Goal: Transaction & Acquisition: Purchase product/service

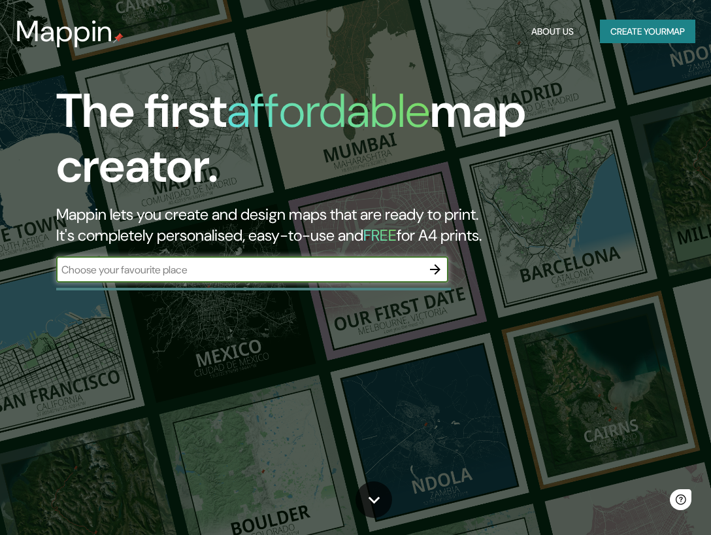
click at [187, 273] on input "text" at bounding box center [239, 269] width 366 height 15
type input "[GEOGRAPHIC_DATA]"
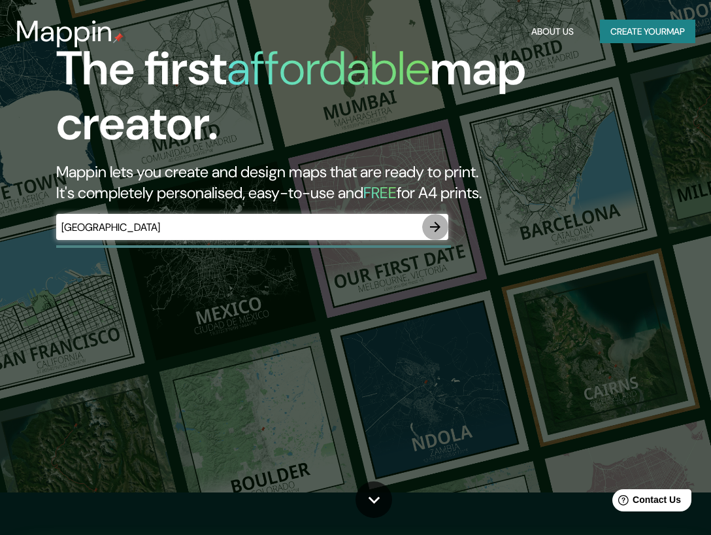
click at [439, 229] on icon "button" at bounding box center [435, 227] width 10 height 10
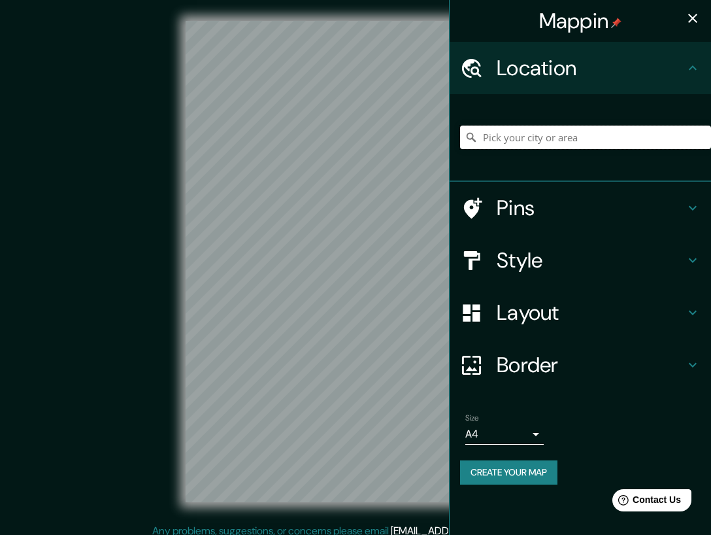
click at [542, 138] on input "Pick your city or area" at bounding box center [585, 138] width 251 height 24
paste input "[GEOGRAPHIC_DATA], [GEOGRAPHIC_DATA][PERSON_NAME], 95264"
click at [492, 204] on div at bounding box center [478, 208] width 37 height 23
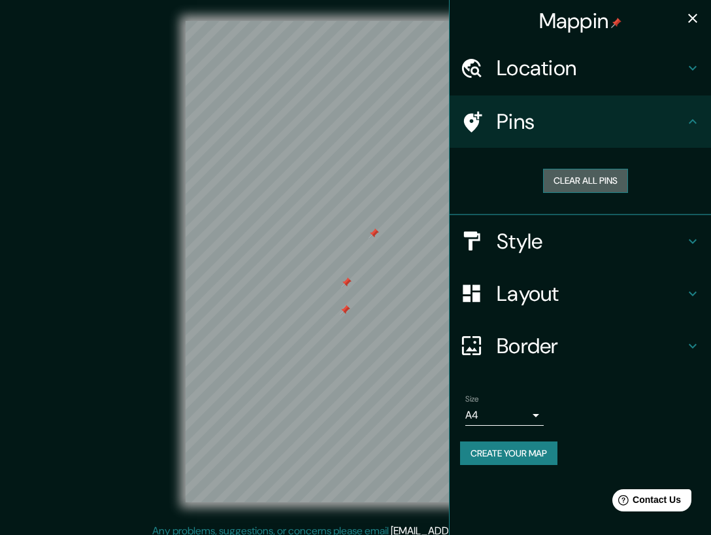
click at [572, 182] on button "Clear all pins" at bounding box center [585, 181] width 85 height 24
click at [509, 245] on h4 "Style" at bounding box center [591, 241] width 188 height 26
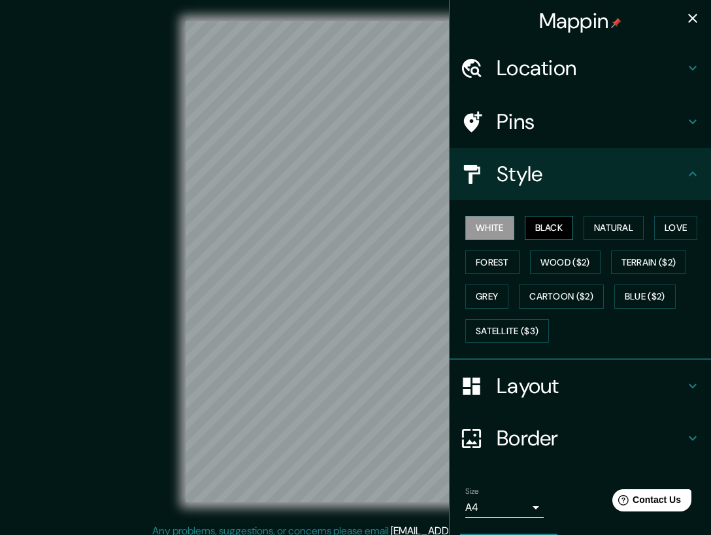
click at [545, 223] on button "Black" at bounding box center [549, 228] width 49 height 24
click at [592, 229] on button "Natural" at bounding box center [614, 228] width 60 height 24
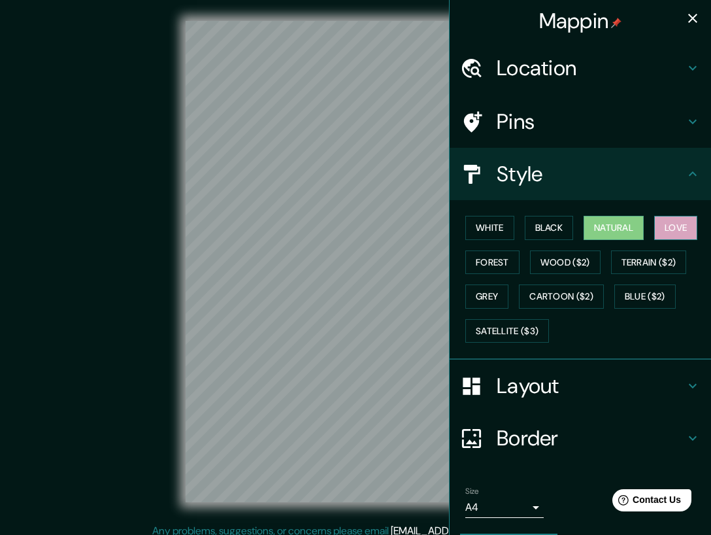
click at [654, 227] on button "Love" at bounding box center [675, 228] width 43 height 24
click at [604, 227] on button "Natural" at bounding box center [614, 228] width 60 height 24
click at [503, 260] on button "Forest" at bounding box center [493, 262] width 54 height 24
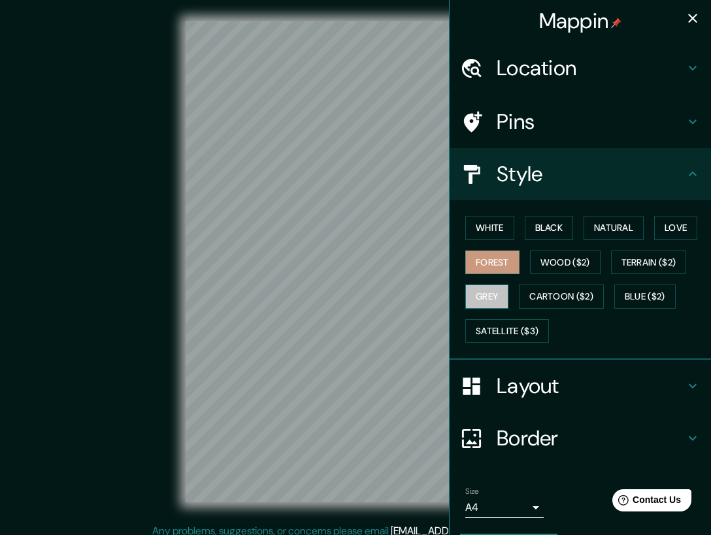
click at [475, 301] on button "Grey" at bounding box center [487, 296] width 43 height 24
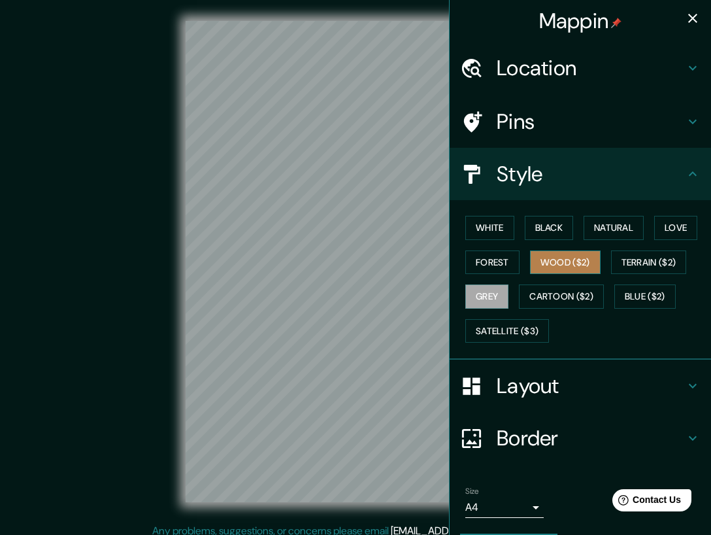
click at [542, 258] on button "Wood ($2)" at bounding box center [565, 262] width 71 height 24
click at [542, 231] on button "Black" at bounding box center [549, 228] width 49 height 24
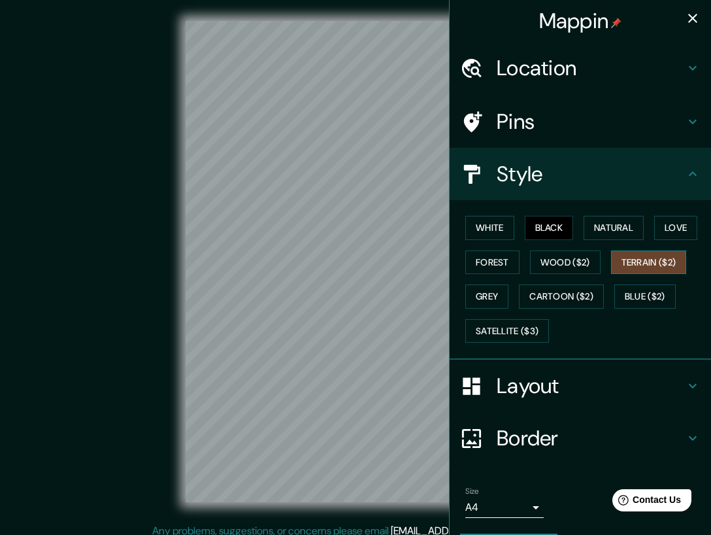
click at [645, 255] on button "Terrain ($2)" at bounding box center [649, 262] width 76 height 24
click at [531, 330] on button "Satellite ($3)" at bounding box center [508, 331] width 84 height 24
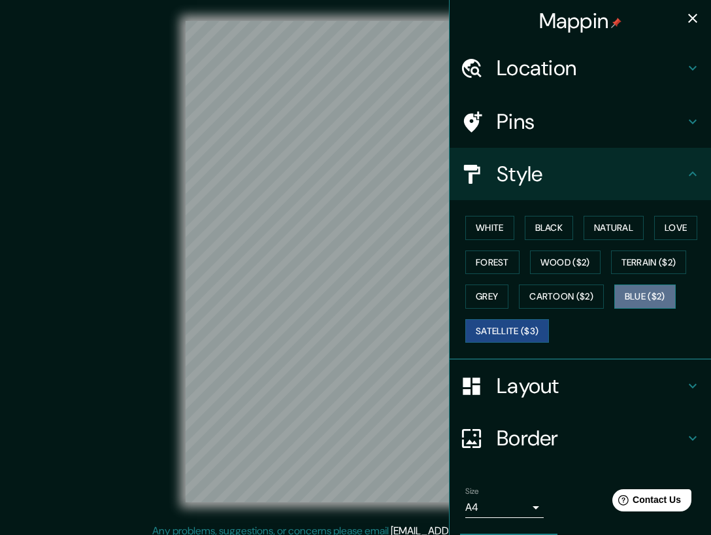
click at [632, 296] on button "Blue ($2)" at bounding box center [645, 296] width 61 height 24
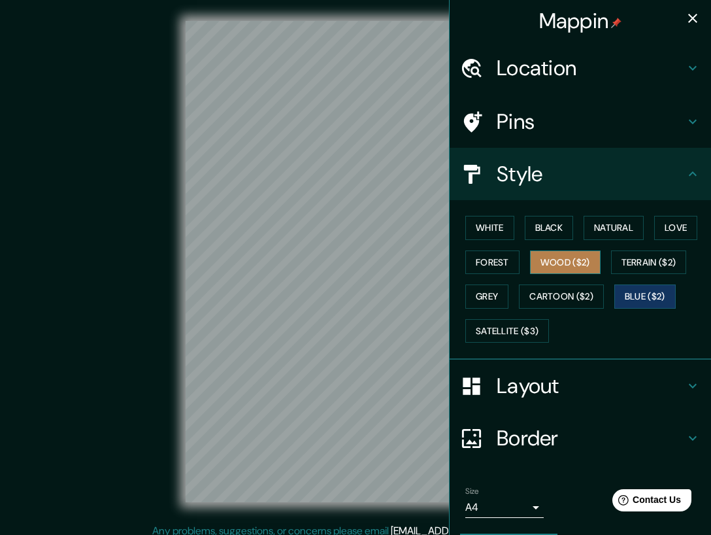
click at [578, 270] on button "Wood ($2)" at bounding box center [565, 262] width 71 height 24
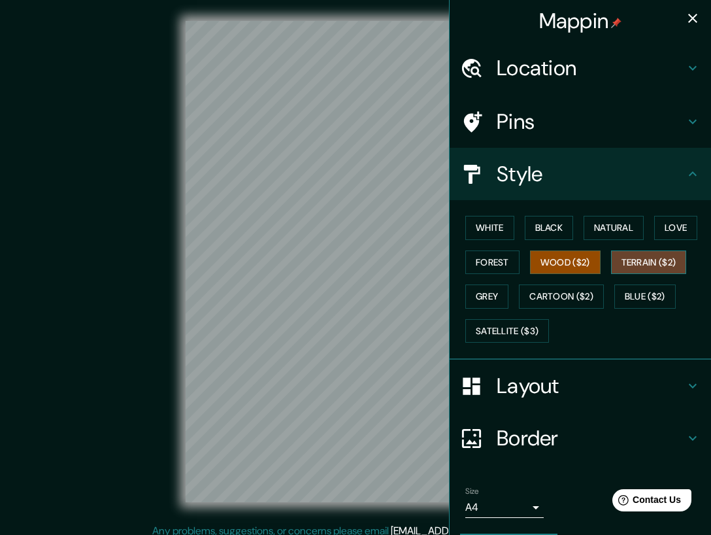
click at [638, 263] on button "Terrain ($2)" at bounding box center [649, 262] width 76 height 24
click at [586, 69] on h4 "Location" at bounding box center [591, 68] width 188 height 26
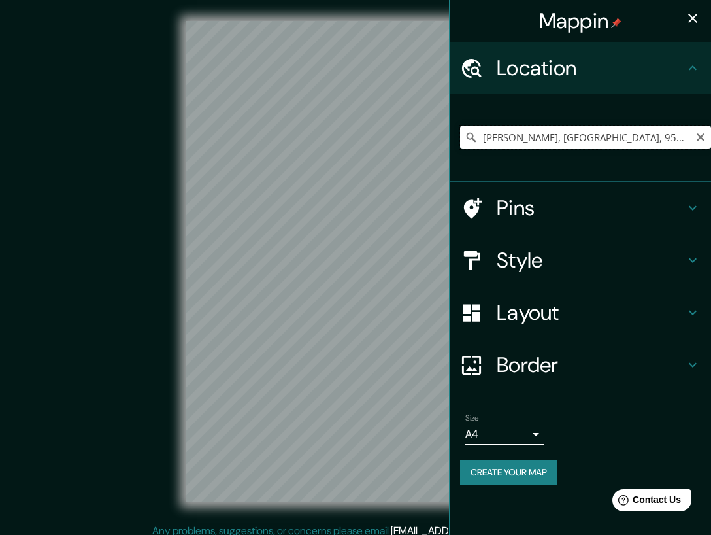
click at [530, 144] on input "[PERSON_NAME], [GEOGRAPHIC_DATA], 95264, [GEOGRAPHIC_DATA]" at bounding box center [585, 138] width 251 height 24
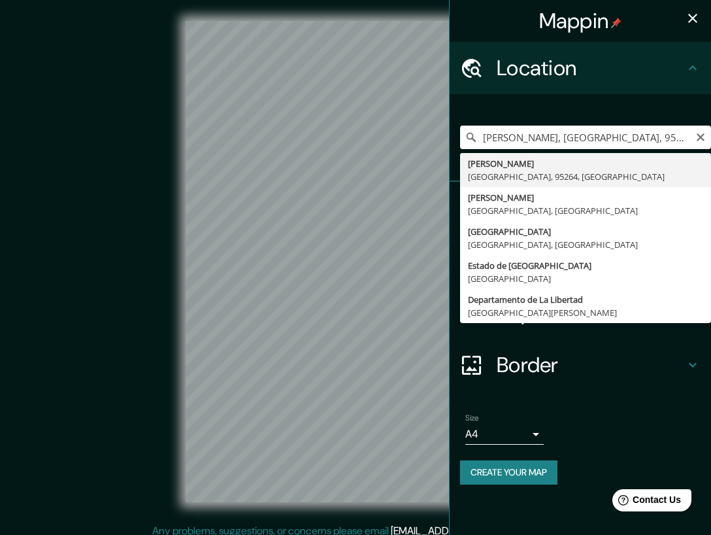
click at [689, 137] on input "[PERSON_NAME], [GEOGRAPHIC_DATA], 95264, [GEOGRAPHIC_DATA]" at bounding box center [585, 138] width 251 height 24
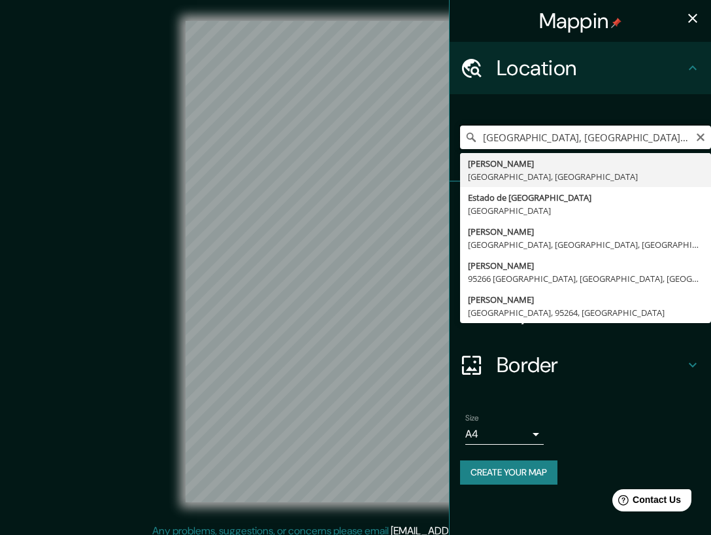
click at [689, 140] on input "[GEOGRAPHIC_DATA], [GEOGRAPHIC_DATA], 95264, [GEOGRAPHIC_DATA] coordenadas" at bounding box center [585, 138] width 251 height 24
paste input "[GEOGRAPHIC_DATA]"
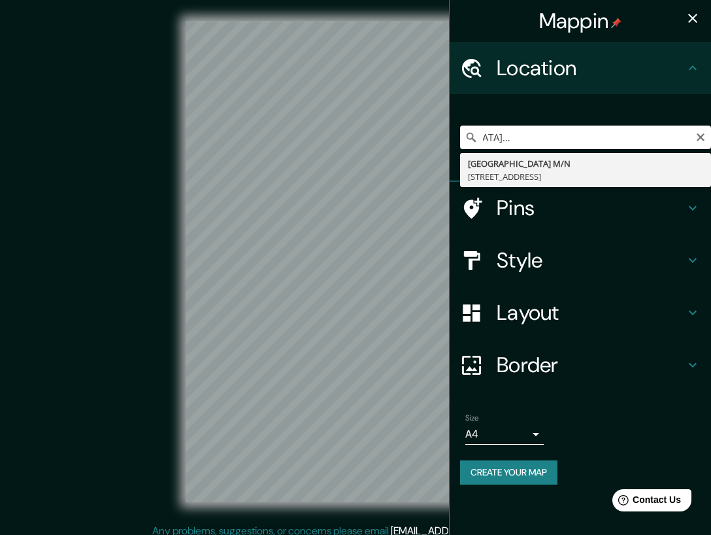
type input "[STREET_ADDRESS]"
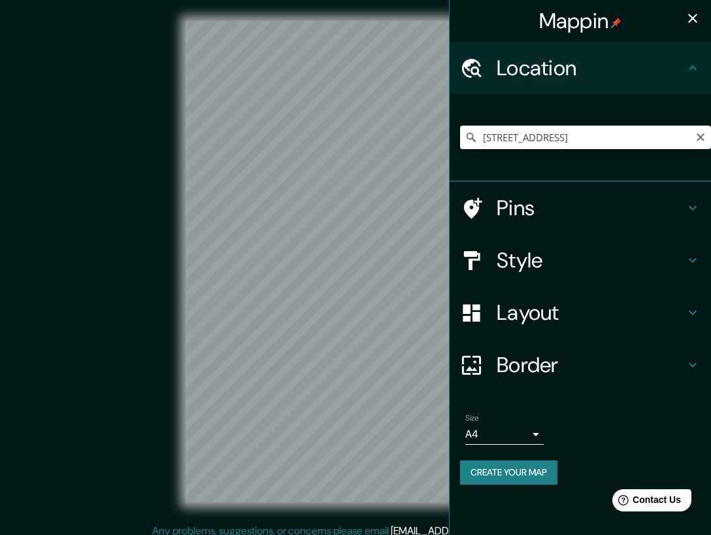
scroll to position [0, 107]
drag, startPoint x: 482, startPoint y: 140, endPoint x: 694, endPoint y: 141, distance: 212.5
click at [694, 141] on input "[STREET_ADDRESS]" at bounding box center [585, 138] width 251 height 24
paste input "[GEOGRAPHIC_DATA]"
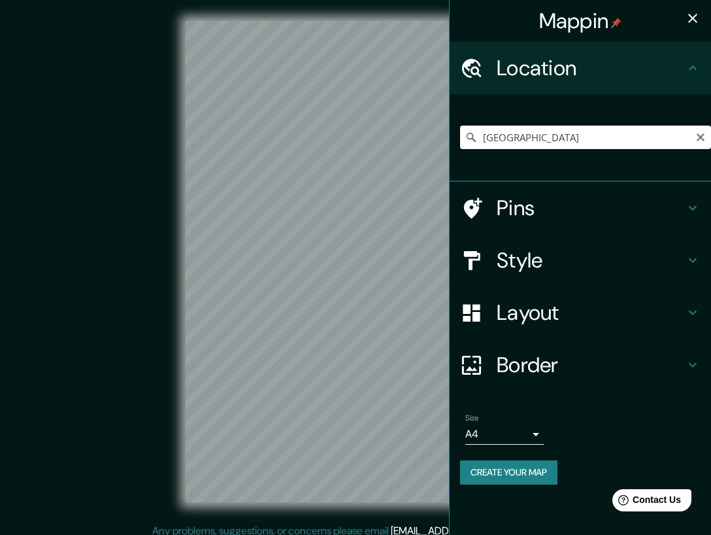
click at [600, 137] on input "[GEOGRAPHIC_DATA]" at bounding box center [585, 138] width 251 height 24
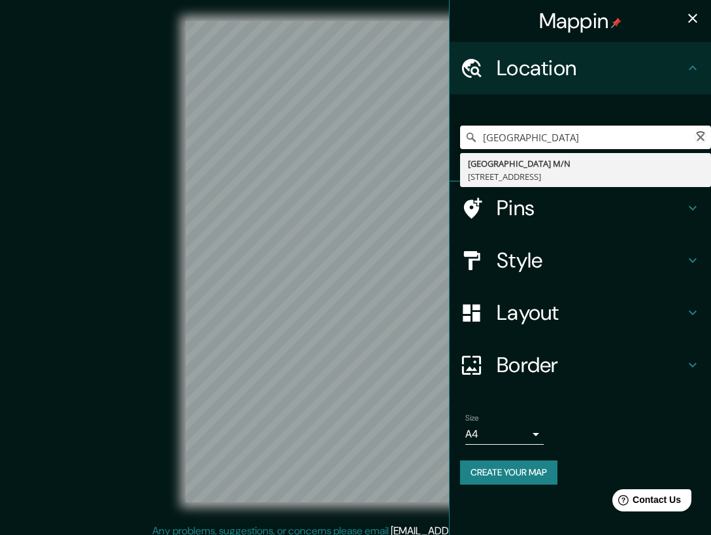
paste input "[GEOGRAPHIC_DATA], [GEOGRAPHIC_DATA][PERSON_NAME], 95264"
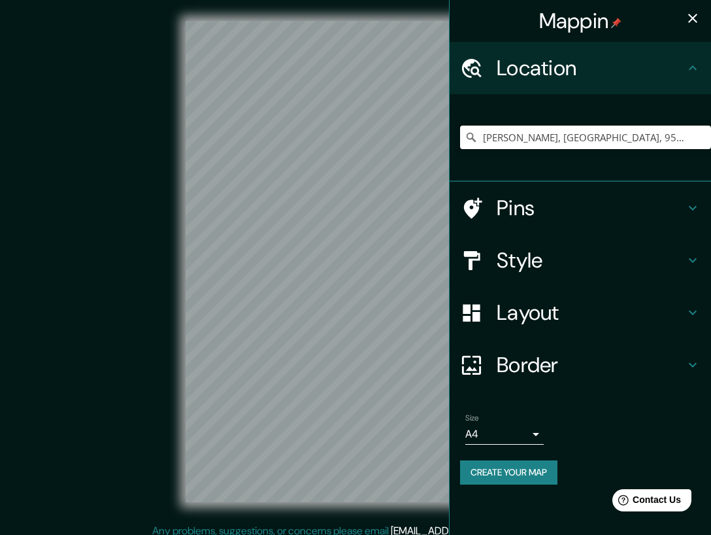
type input "[PERSON_NAME], [GEOGRAPHIC_DATA], 95264, [GEOGRAPHIC_DATA]"
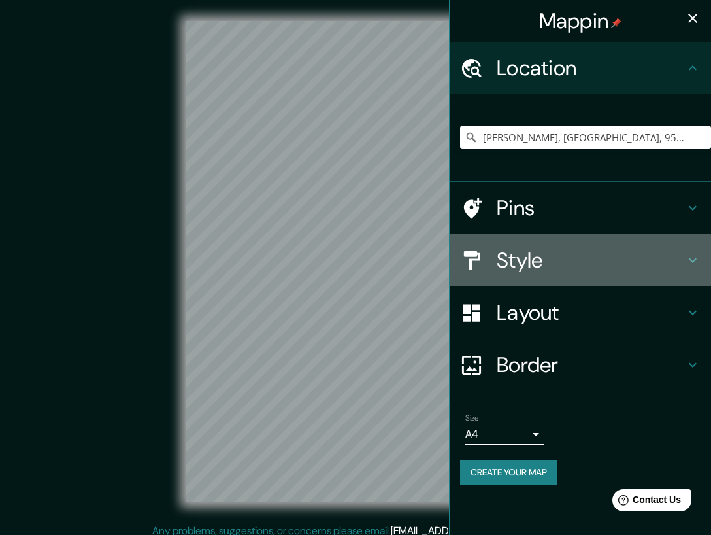
click at [556, 266] on h4 "Style" at bounding box center [591, 260] width 188 height 26
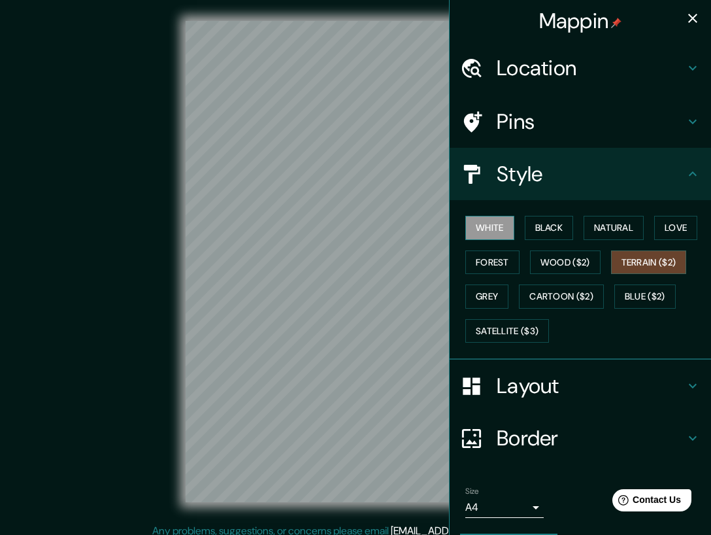
click at [491, 219] on button "White" at bounding box center [490, 228] width 49 height 24
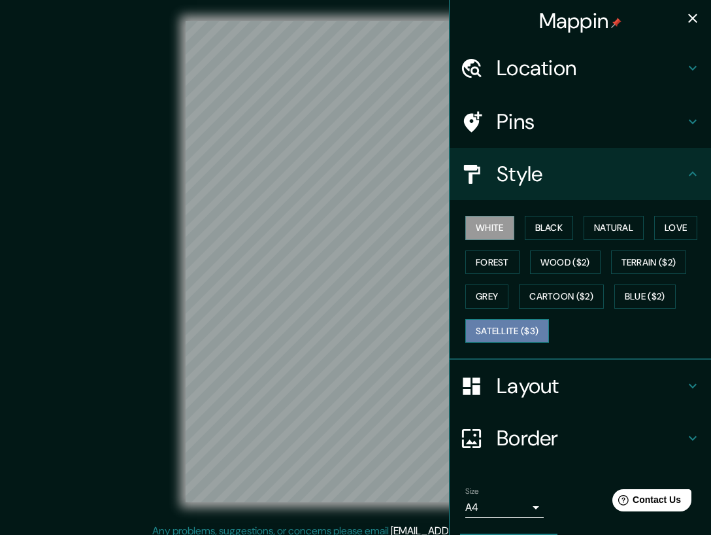
click at [500, 330] on button "Satellite ($3)" at bounding box center [508, 331] width 84 height 24
click at [520, 126] on h4 "Pins" at bounding box center [591, 122] width 188 height 26
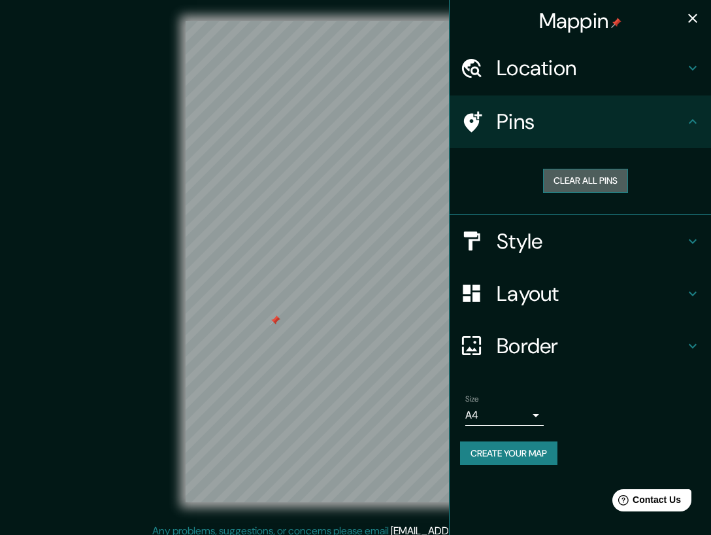
click at [579, 183] on button "Clear all pins" at bounding box center [585, 181] width 85 height 24
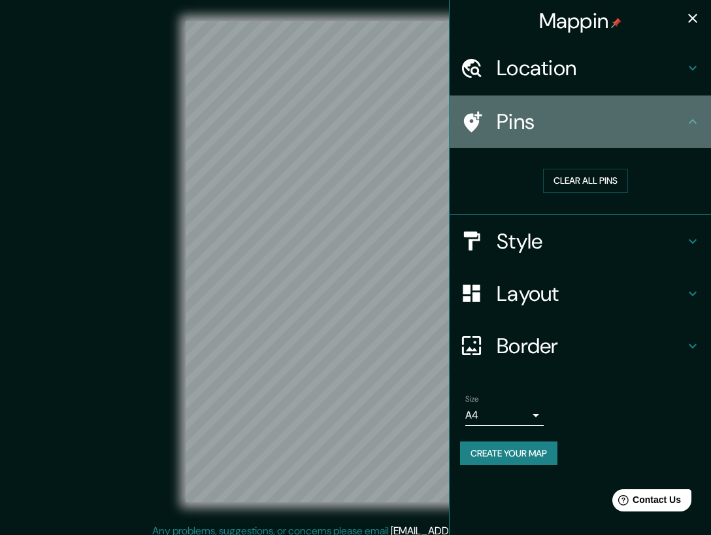
click at [538, 131] on h4 "Pins" at bounding box center [591, 122] width 188 height 26
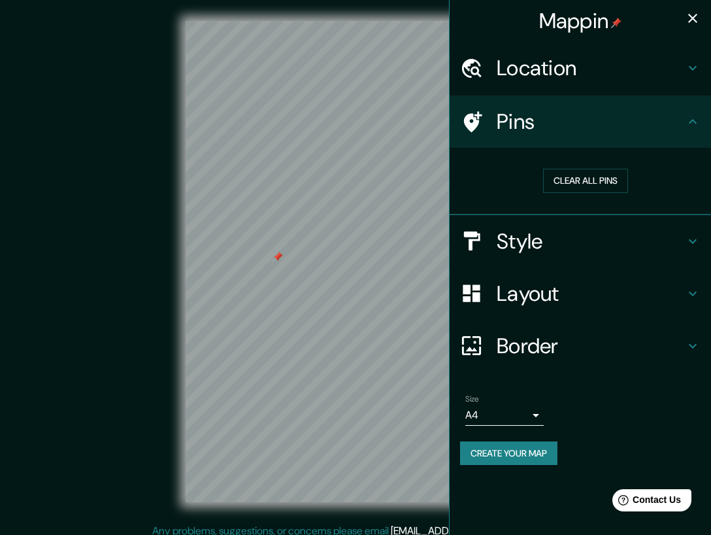
click at [526, 242] on h4 "Style" at bounding box center [591, 241] width 188 height 26
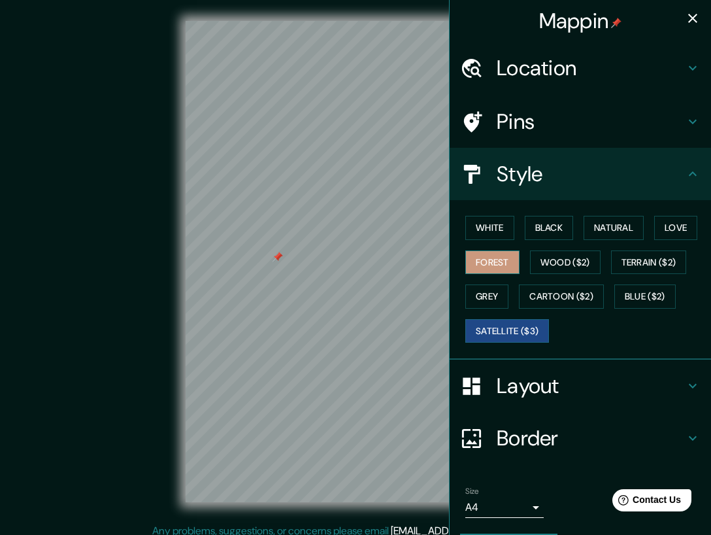
click at [495, 262] on button "Forest" at bounding box center [493, 262] width 54 height 24
click at [484, 226] on button "White" at bounding box center [490, 228] width 49 height 24
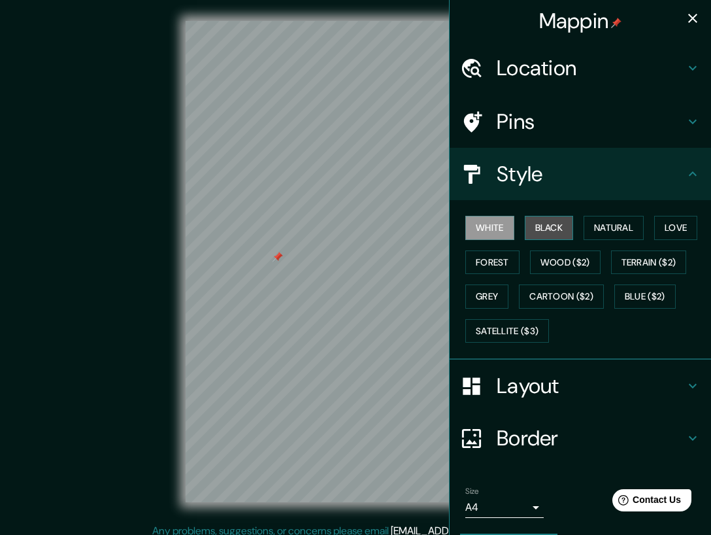
click at [552, 231] on button "Black" at bounding box center [549, 228] width 49 height 24
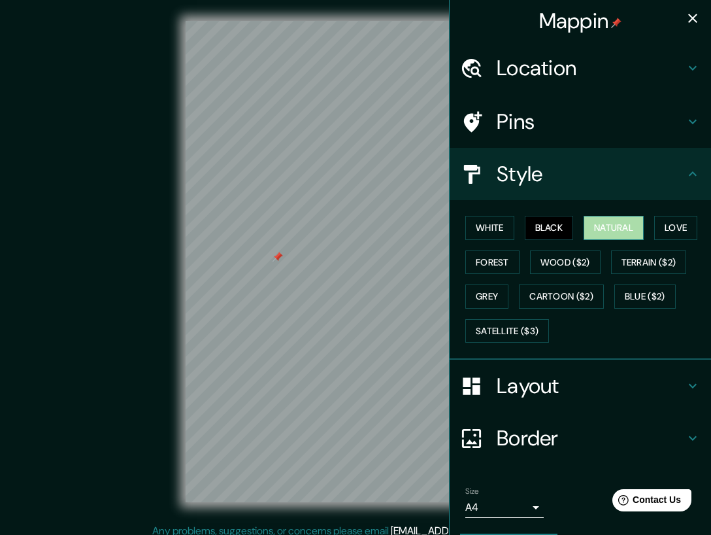
click at [601, 226] on button "Natural" at bounding box center [614, 228] width 60 height 24
click at [500, 231] on button "White" at bounding box center [490, 228] width 49 height 24
click at [543, 232] on button "Black" at bounding box center [549, 228] width 49 height 24
click at [488, 235] on button "White" at bounding box center [490, 228] width 49 height 24
click at [625, 231] on button "Natural" at bounding box center [614, 228] width 60 height 24
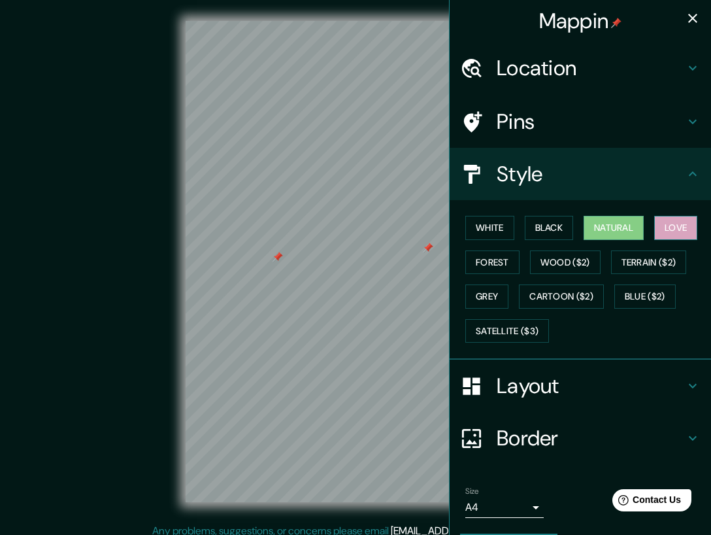
click at [658, 230] on button "Love" at bounding box center [675, 228] width 43 height 24
click at [545, 223] on button "Black" at bounding box center [549, 228] width 49 height 24
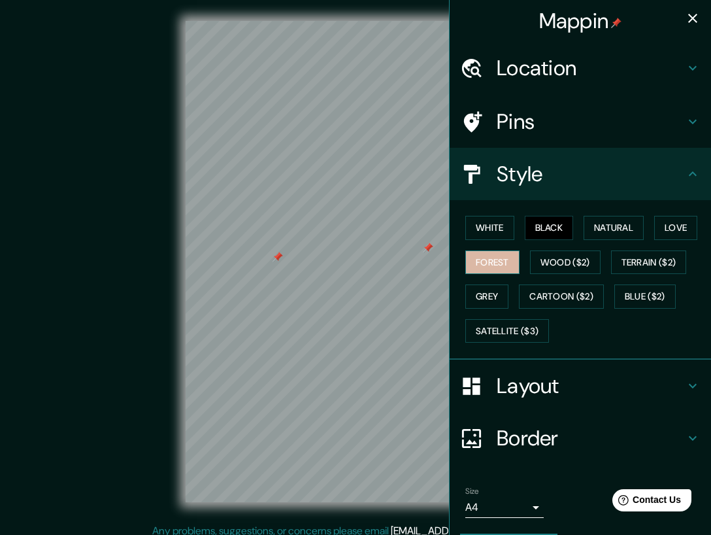
click at [498, 257] on button "Forest" at bounding box center [493, 262] width 54 height 24
click at [481, 238] on button "White" at bounding box center [490, 228] width 49 height 24
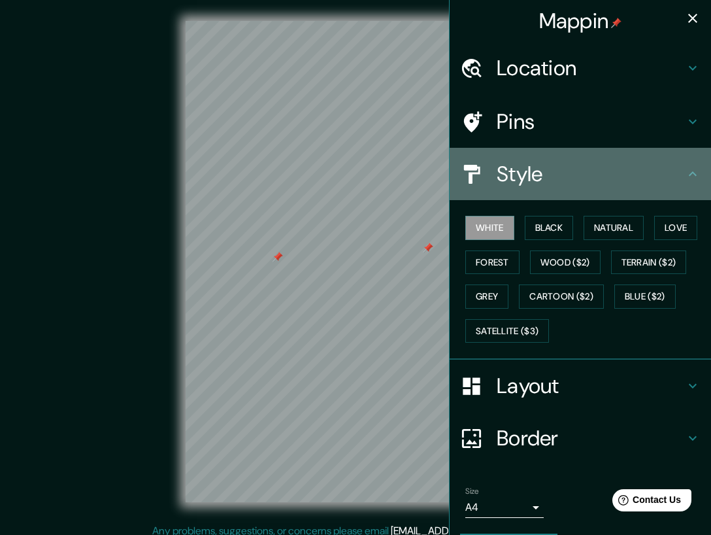
click at [575, 173] on h4 "Style" at bounding box center [591, 174] width 188 height 26
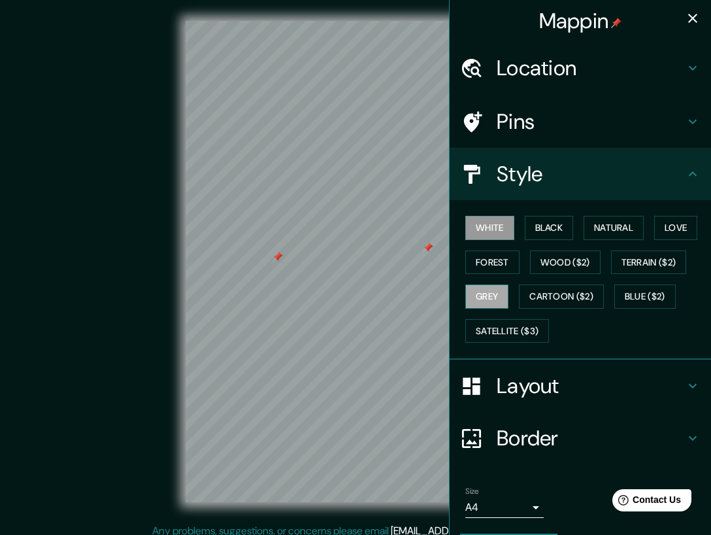
click at [479, 303] on button "Grey" at bounding box center [487, 296] width 43 height 24
click at [486, 227] on button "White" at bounding box center [490, 228] width 49 height 24
click at [553, 224] on button "Black" at bounding box center [549, 228] width 49 height 24
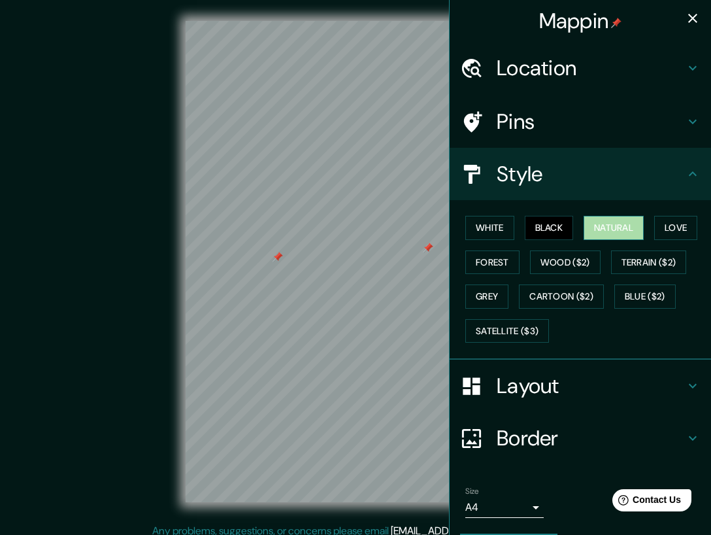
click at [609, 228] on button "Natural" at bounding box center [614, 228] width 60 height 24
click at [573, 288] on button "Cartoon ($2)" at bounding box center [561, 296] width 85 height 24
